Goal: Find specific page/section: Find specific page/section

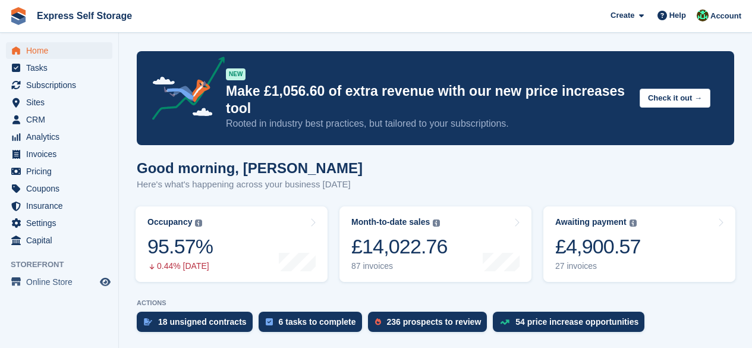
scroll to position [357, 0]
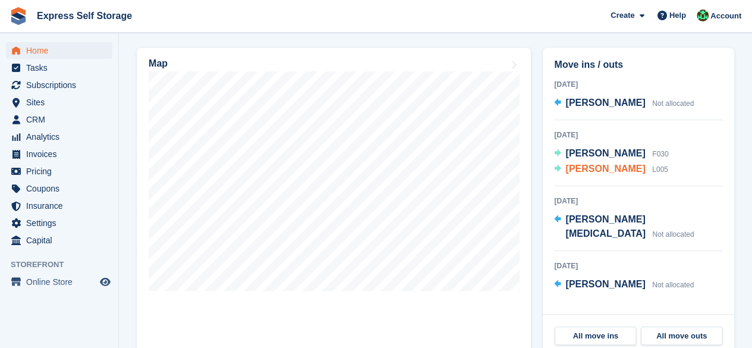
click at [607, 168] on span "[PERSON_NAME]" at bounding box center [605, 169] width 80 height 10
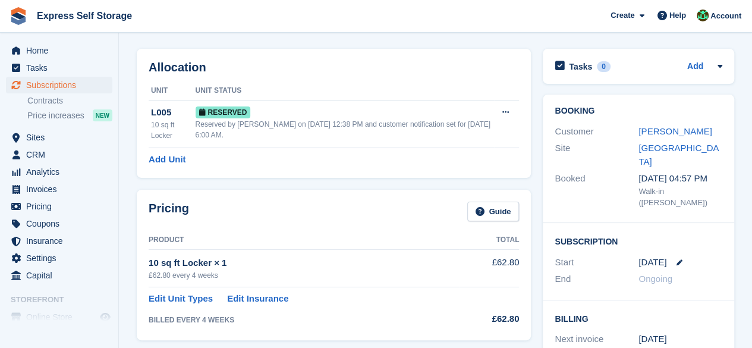
scroll to position [37, 0]
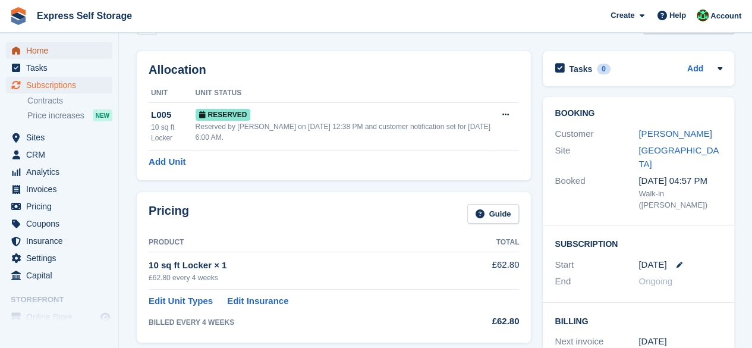
click at [49, 48] on span "Home" at bounding box center [61, 50] width 71 height 17
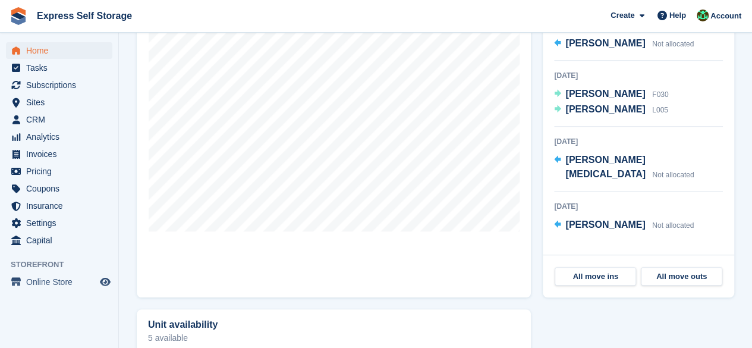
scroll to position [357, 0]
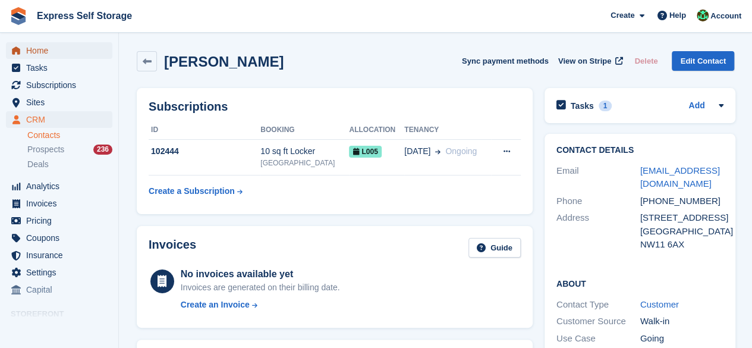
click at [80, 54] on span "Home" at bounding box center [61, 50] width 71 height 17
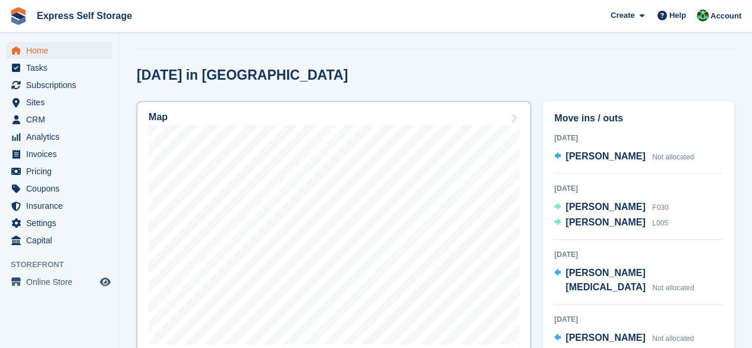
scroll to position [416, 0]
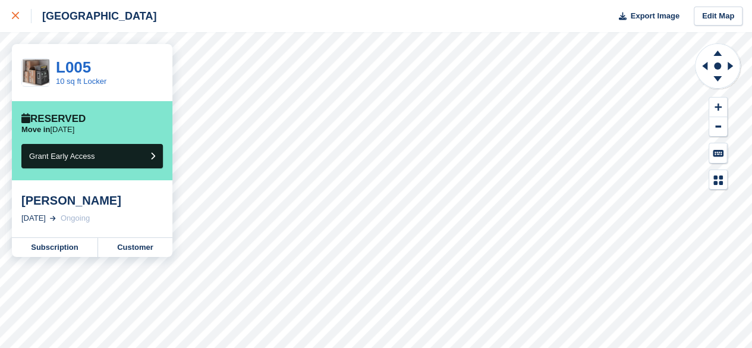
click at [14, 10] on div at bounding box center [22, 16] width 20 height 14
click at [112, 248] on link "Customer" at bounding box center [135, 247] width 74 height 19
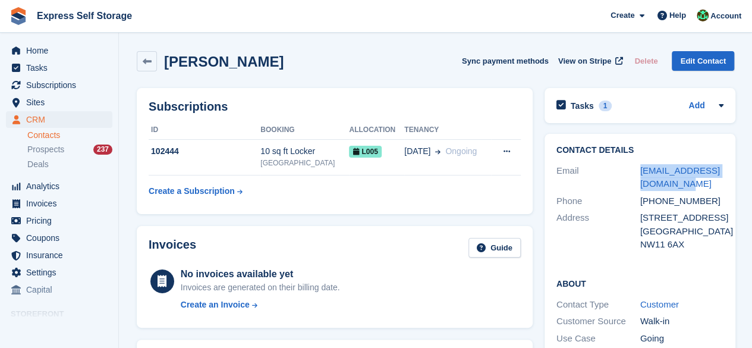
drag, startPoint x: 680, startPoint y: 189, endPoint x: 637, endPoint y: 175, distance: 44.9
click at [637, 175] on div "Email andrevilela@hotmail.co.uk" at bounding box center [641, 177] width 168 height 30
copy div "andrevilela@hotmail.co.uk"
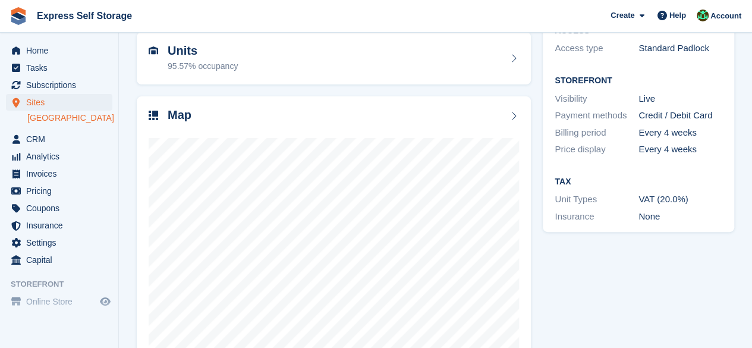
scroll to position [159, 0]
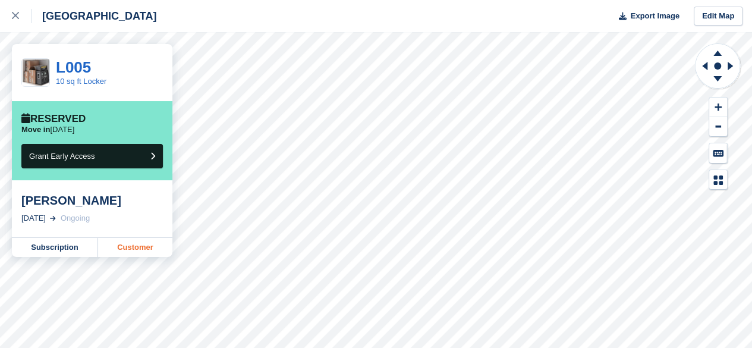
click at [143, 249] on link "Customer" at bounding box center [135, 247] width 74 height 19
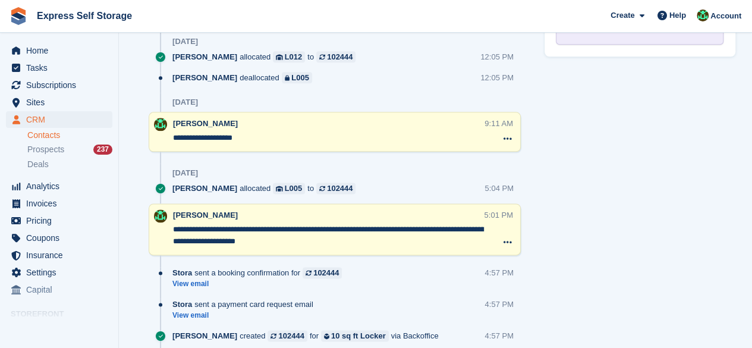
scroll to position [714, 0]
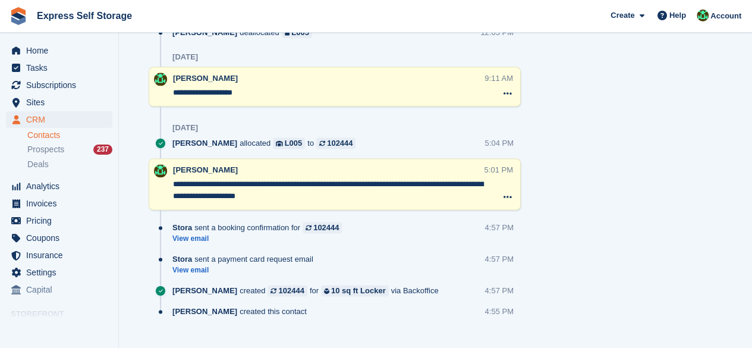
drag, startPoint x: 264, startPoint y: 89, endPoint x: 222, endPoint y: 89, distance: 42.2
click at [222, 89] on textarea "**********" at bounding box center [328, 93] width 310 height 12
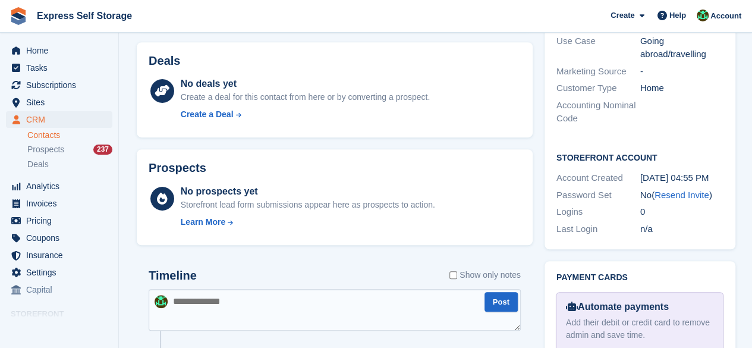
scroll to position [535, 0]
